Goal: Navigation & Orientation: Go to known website

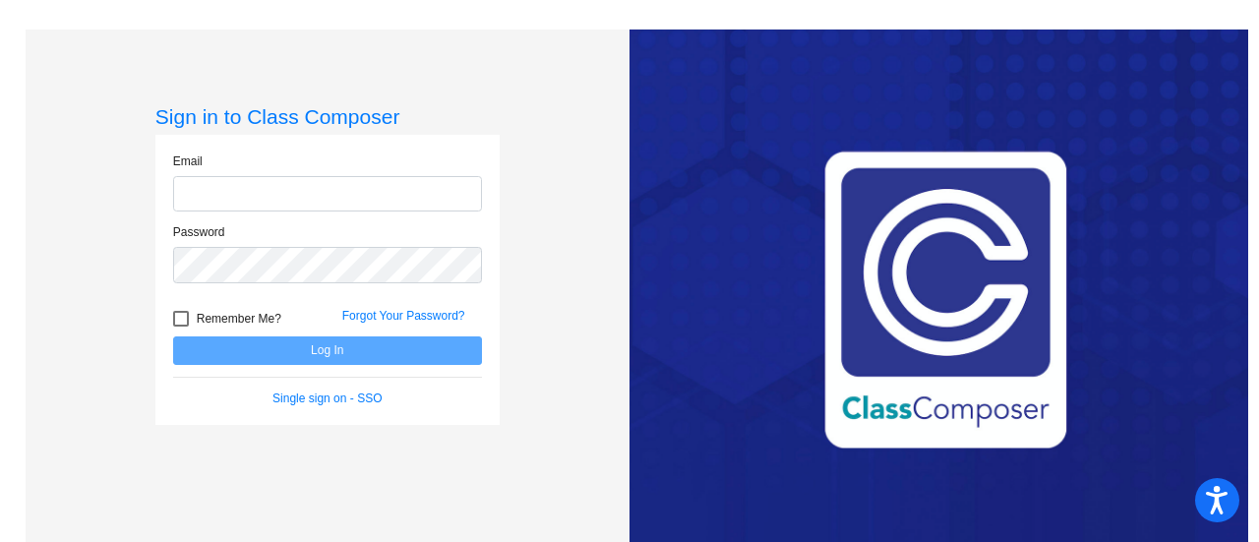
click at [247, 199] on input "email" at bounding box center [327, 194] width 309 height 36
click at [360, 404] on form "Email Password Remember Me? Forgot Your Password? Log In Single sign on - SSO" at bounding box center [327, 279] width 309 height 255
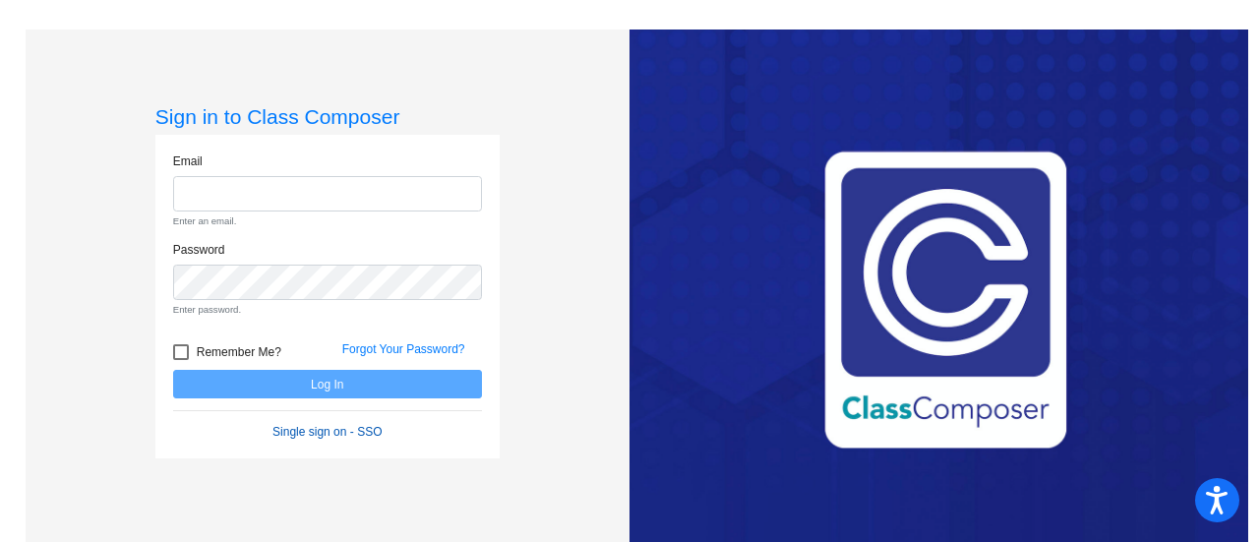
click at [374, 431] on link "Single sign on - SSO" at bounding box center [326, 432] width 109 height 14
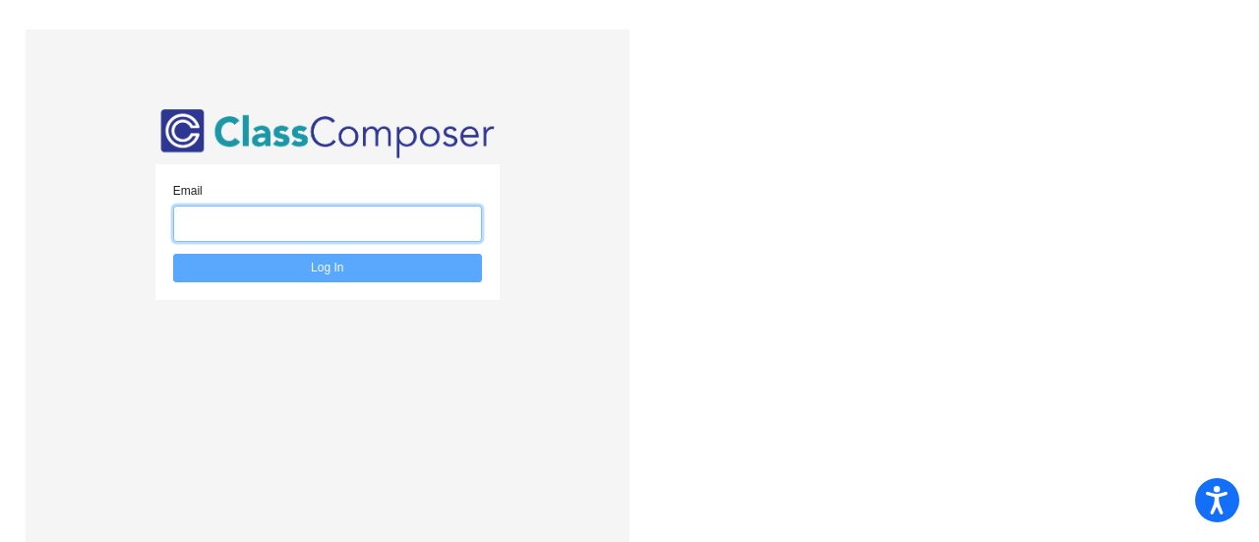
click at [329, 236] on input "email" at bounding box center [327, 224] width 309 height 36
type input "mustafa1520191@gmail.com"
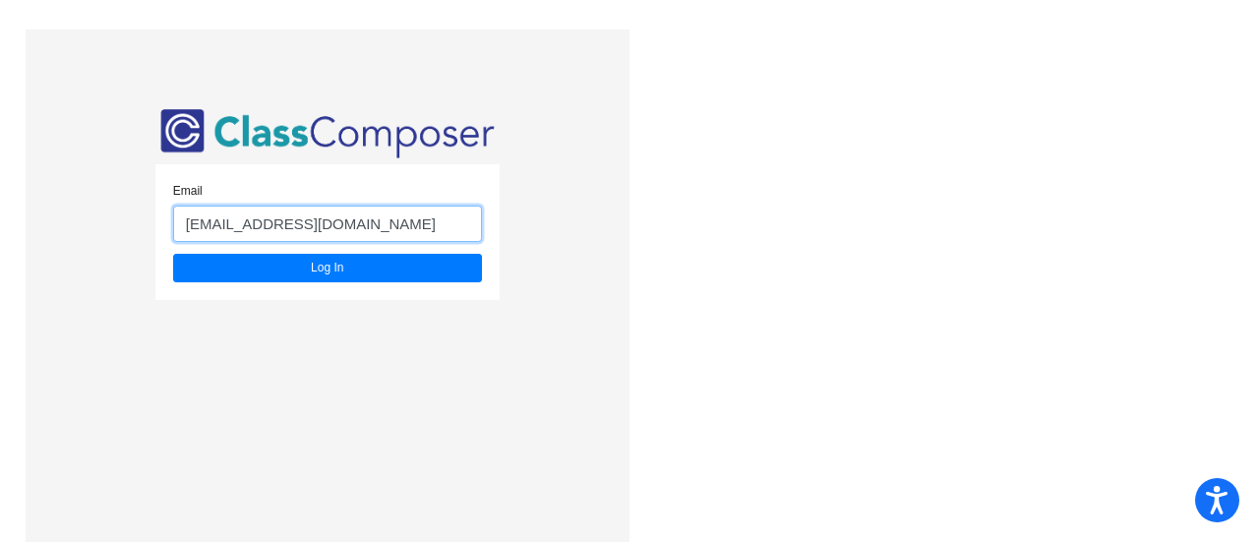
drag, startPoint x: 398, startPoint y: 227, endPoint x: 393, endPoint y: 236, distance: 10.1
click at [393, 236] on input "mustafa1520191@gmail.com" at bounding box center [327, 224] width 309 height 36
drag, startPoint x: 389, startPoint y: 234, endPoint x: 38, endPoint y: 217, distance: 350.5
click at [38, 217] on div "Email mustafa1520191@gmail.com Log In" at bounding box center [328, 301] width 604 height 542
type input "Mustafa.A19@student.fortbendisd.gov"
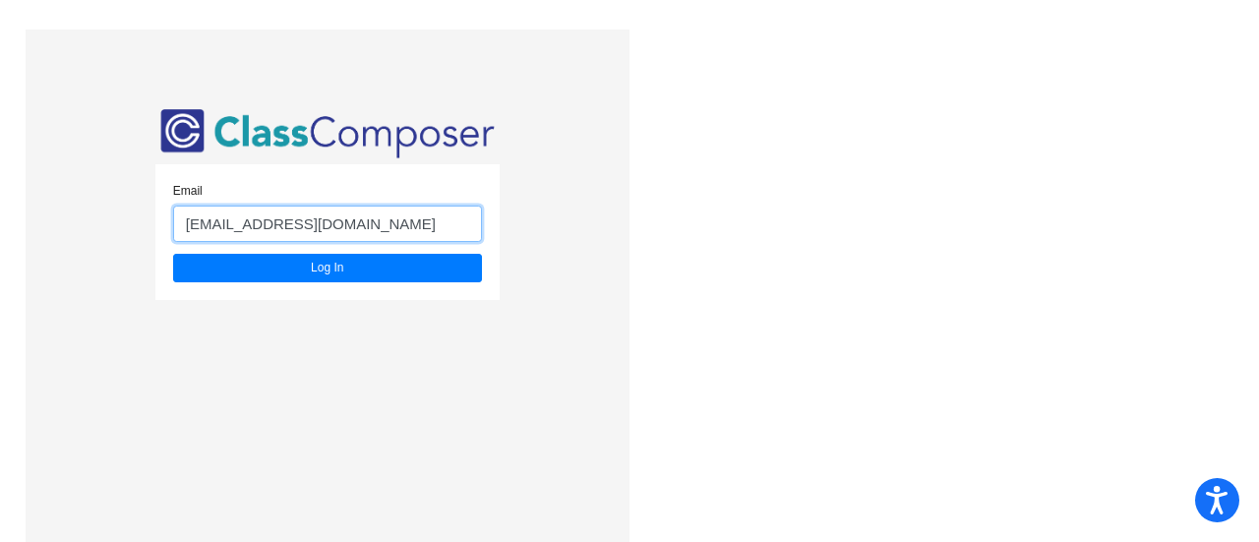
click at [173, 254] on button "Log In" at bounding box center [327, 268] width 309 height 29
